Goal: Task Accomplishment & Management: Manage account settings

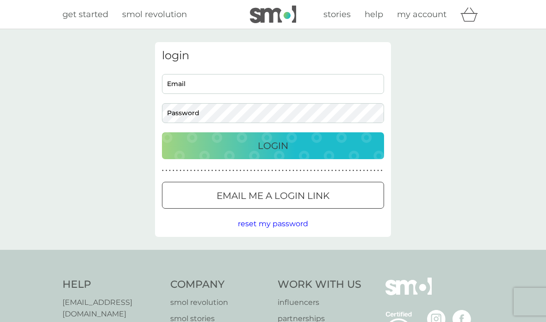
click at [263, 89] on input "Email" at bounding box center [273, 84] width 222 height 20
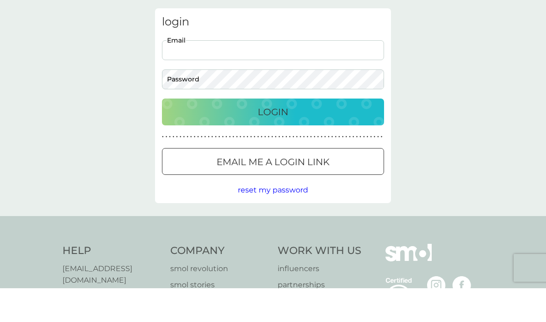
scroll to position [34, 0]
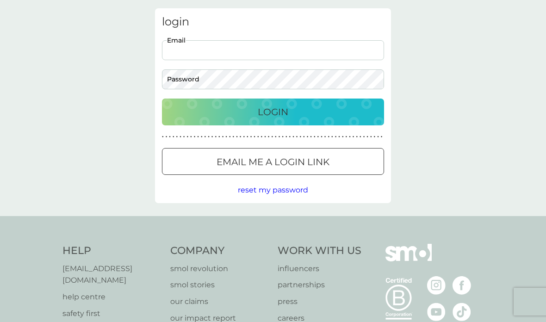
type input "j@[DOMAIN_NAME]"
click at [313, 113] on div "Login" at bounding box center [273, 112] width 204 height 15
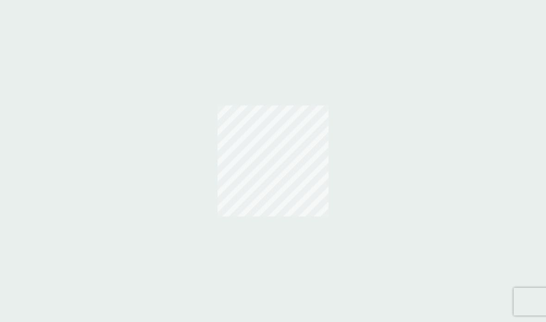
scroll to position [34, 0]
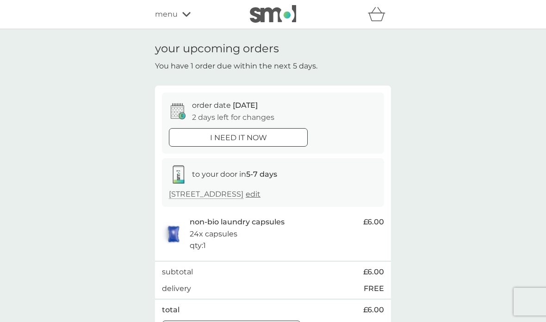
click at [449, 116] on div "your upcoming orders You have 1 order due within the next 5 days. order date 11…" at bounding box center [273, 194] width 546 height 330
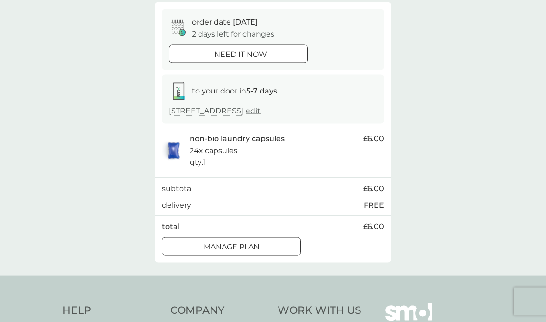
scroll to position [84, 0]
click at [250, 241] on p "Manage plan" at bounding box center [232, 247] width 56 height 12
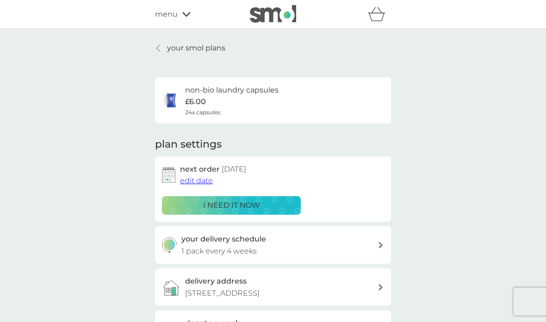
click at [206, 50] on p "your smol plans" at bounding box center [196, 48] width 58 height 12
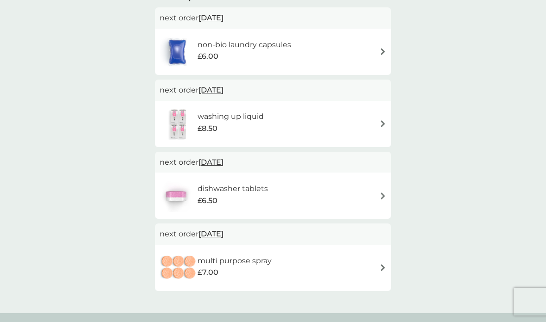
scroll to position [162, 0]
